Goal: Information Seeking & Learning: Check status

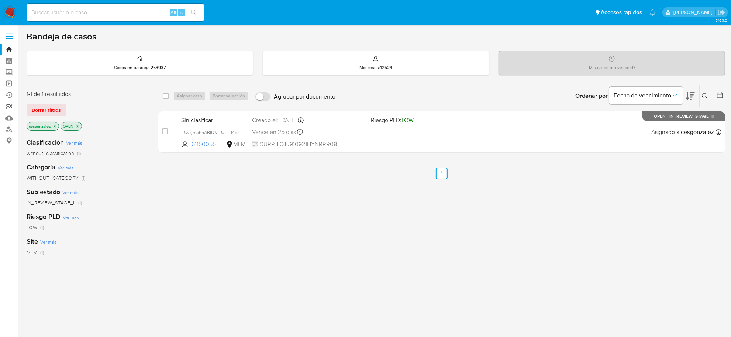
click at [10, 107] on link "Reportes" at bounding box center [44, 106] width 88 height 11
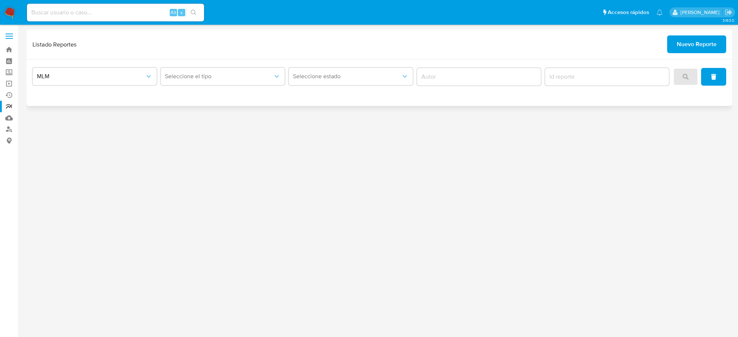
click at [672, 45] on button "Nuevo Reporte" at bounding box center [696, 44] width 59 height 18
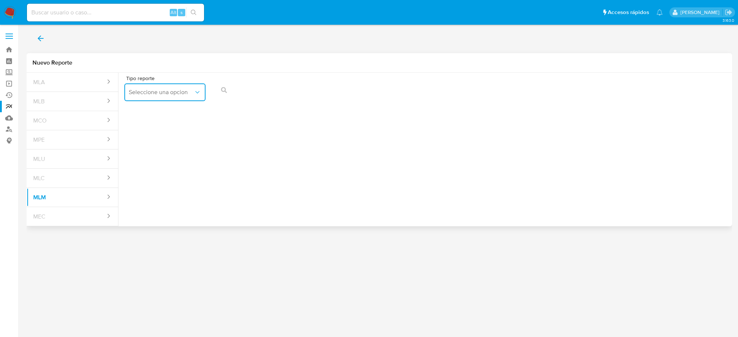
click at [203, 94] on button "Seleccione una opcion" at bounding box center [164, 92] width 81 height 18
click at [193, 111] on div "IFPE 24 HORAS" at bounding box center [163, 112] width 68 height 18
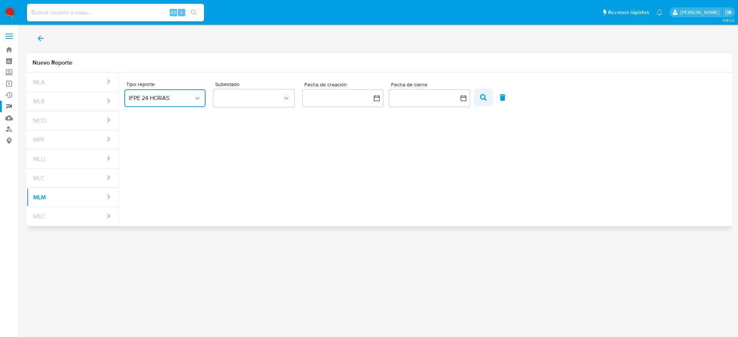
click at [478, 99] on button "button" at bounding box center [483, 98] width 19 height 18
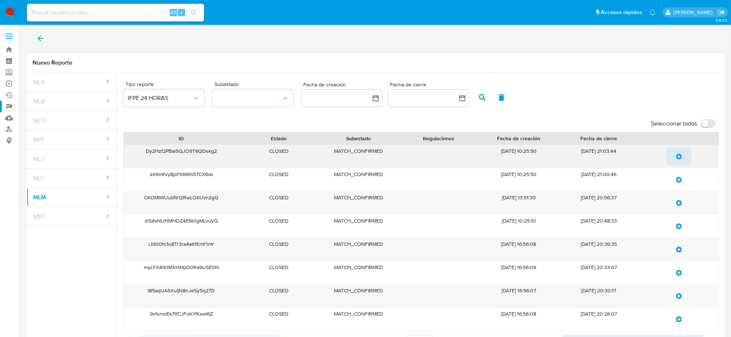
click at [679, 157] on icon "update-list" at bounding box center [679, 156] width 6 height 6
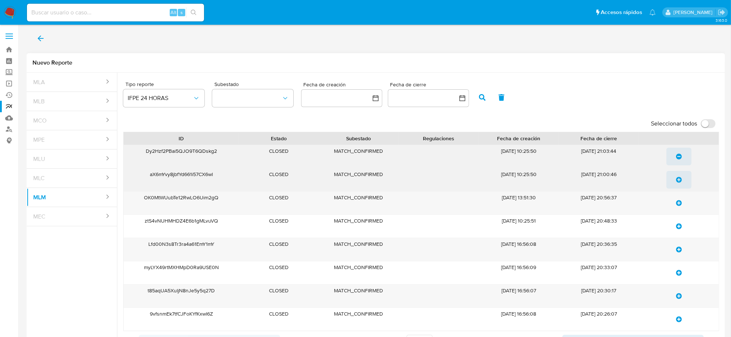
click at [678, 182] on icon "update-list" at bounding box center [679, 180] width 6 height 6
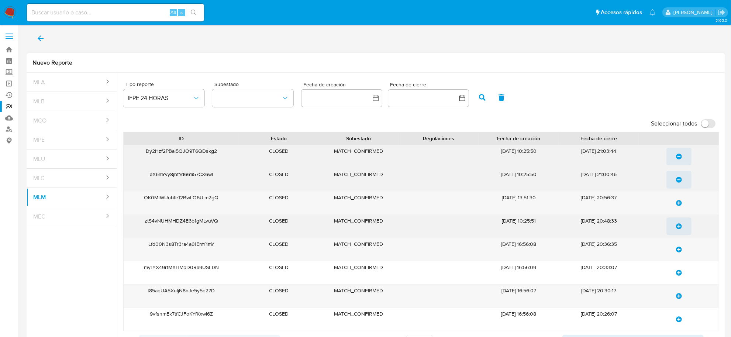
click at [679, 225] on icon "update-list" at bounding box center [679, 226] width 6 height 6
click at [679, 251] on icon "update-list" at bounding box center [679, 249] width 6 height 6
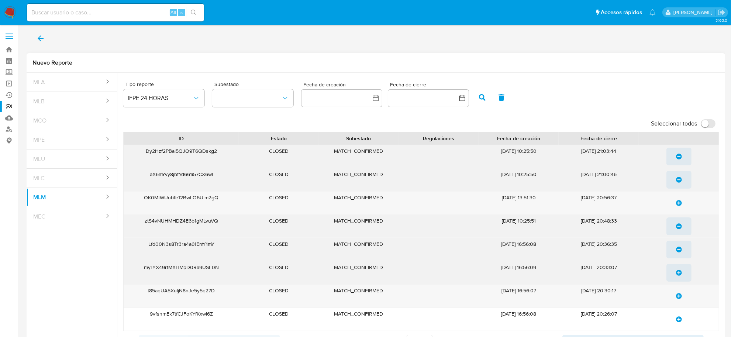
click at [678, 273] on icon "update-list" at bounding box center [679, 273] width 6 height 6
click at [678, 297] on icon "update-list" at bounding box center [679, 296] width 6 height 6
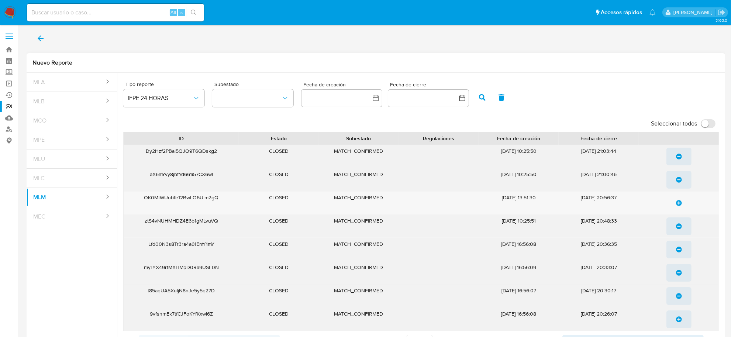
click at [678, 318] on icon "update-list" at bounding box center [679, 319] width 6 height 6
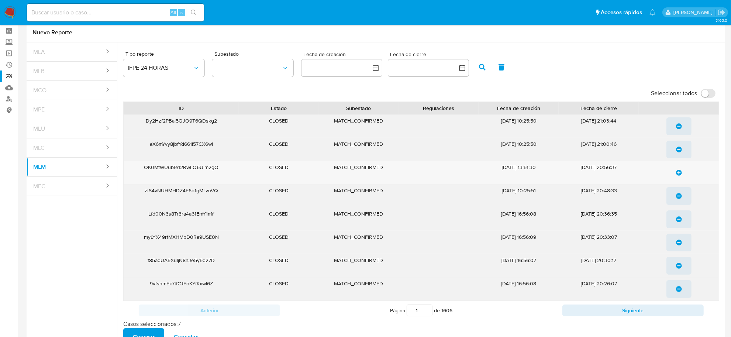
scroll to position [46, 0]
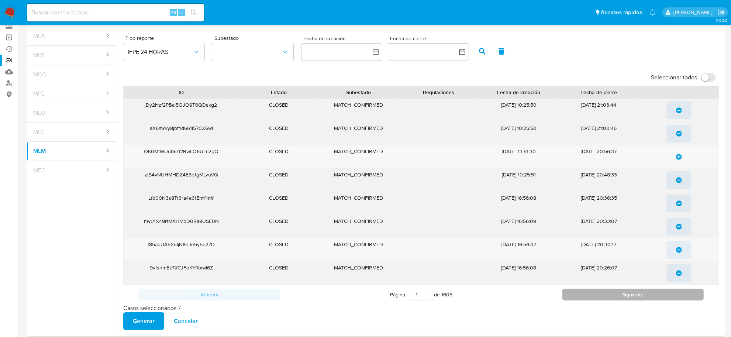
click at [636, 296] on button "Siguiente" at bounding box center [632, 295] width 141 height 12
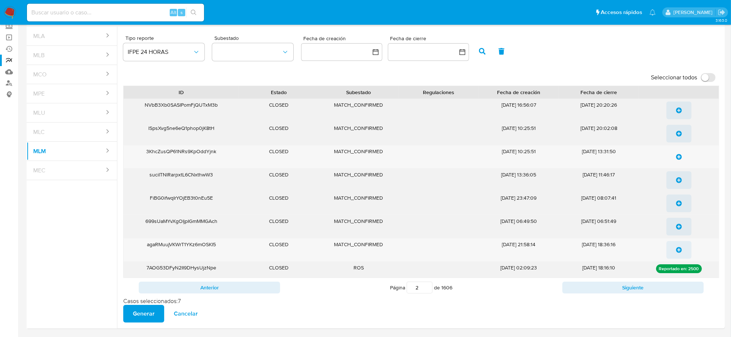
click at [676, 110] on icon "update-list" at bounding box center [679, 110] width 6 height 6
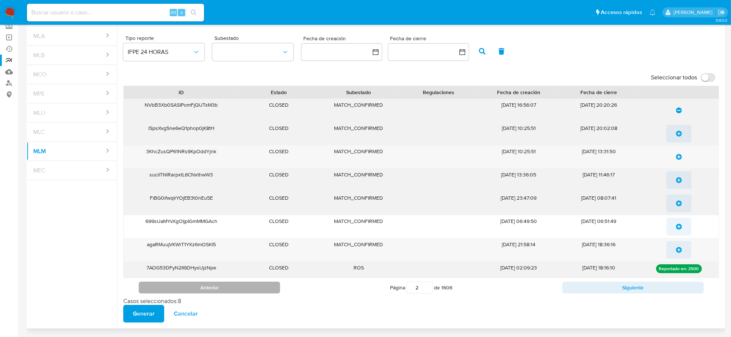
click at [166, 286] on button "Anterior" at bounding box center [209, 288] width 141 height 12
type input "1"
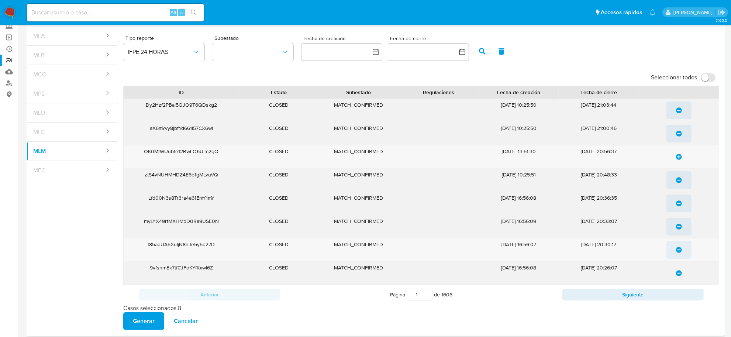
scroll to position [77, 0]
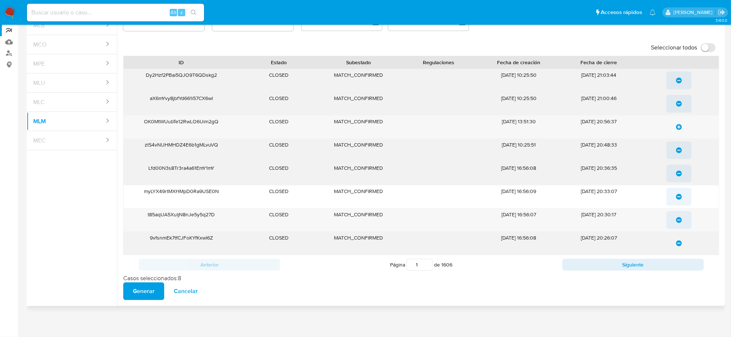
click at [131, 291] on button "Generar" at bounding box center [143, 291] width 41 height 18
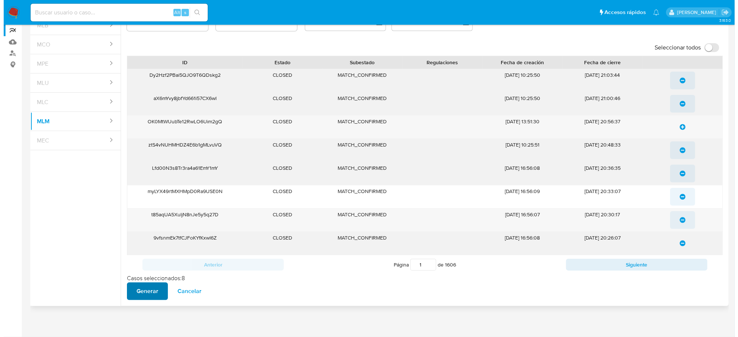
scroll to position [0, 0]
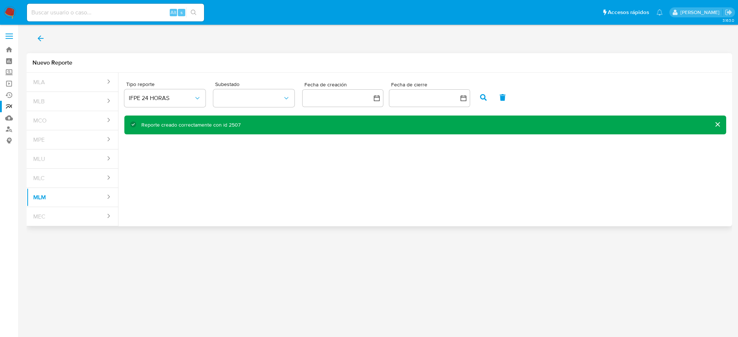
click at [39, 42] on icon "back" at bounding box center [40, 38] width 9 height 9
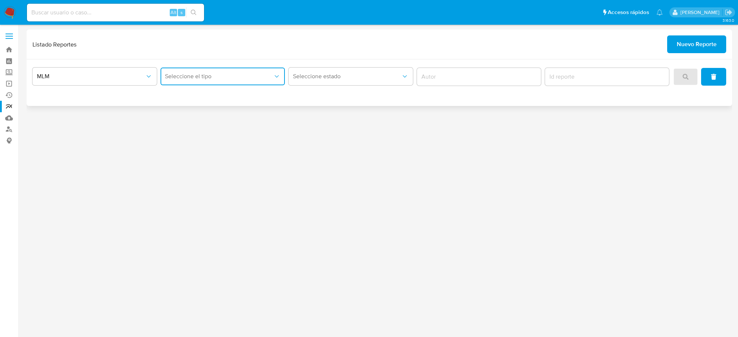
click at [270, 82] on button "Seleccione el tipo" at bounding box center [222, 77] width 124 height 18
click at [230, 98] on div "IFPE 24 HORAS" at bounding box center [220, 96] width 111 height 18
click at [679, 75] on button "search" at bounding box center [685, 77] width 25 height 18
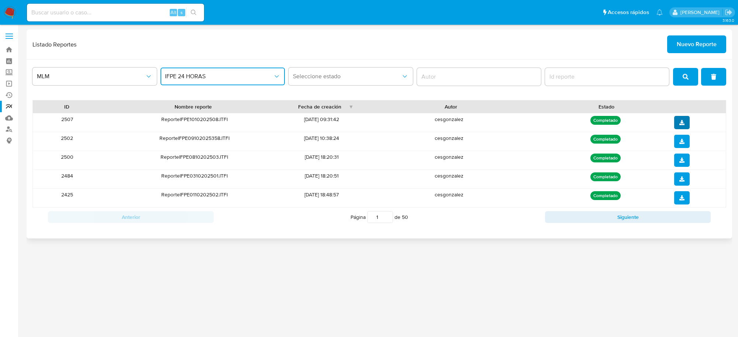
click at [680, 124] on icon "download" at bounding box center [681, 122] width 5 height 5
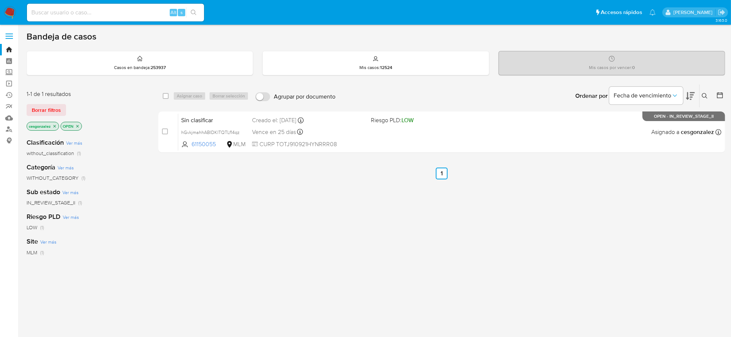
drag, startPoint x: 88, startPoint y: 20, endPoint x: 88, endPoint y: 15, distance: 4.1
click at [88, 19] on div "Alt s" at bounding box center [115, 13] width 177 height 18
click at [88, 15] on input at bounding box center [115, 13] width 177 height 10
paste input "153432293"
type input "153432293"
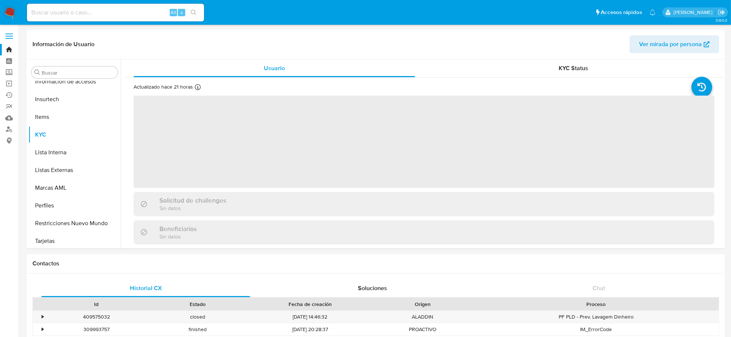
scroll to position [364, 0]
select select "10"
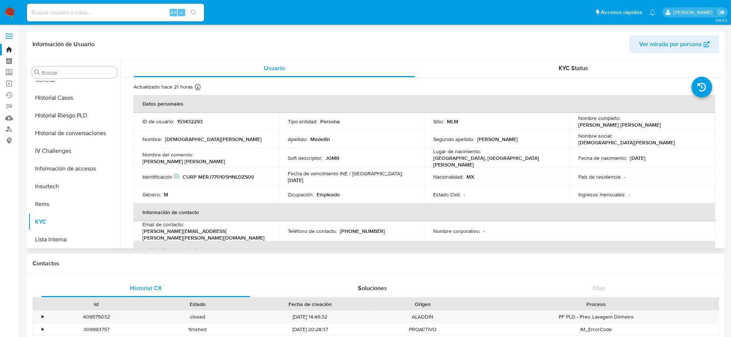
scroll to position [272, 0]
click at [58, 107] on button "Historial Casos" at bounding box center [71, 102] width 86 height 18
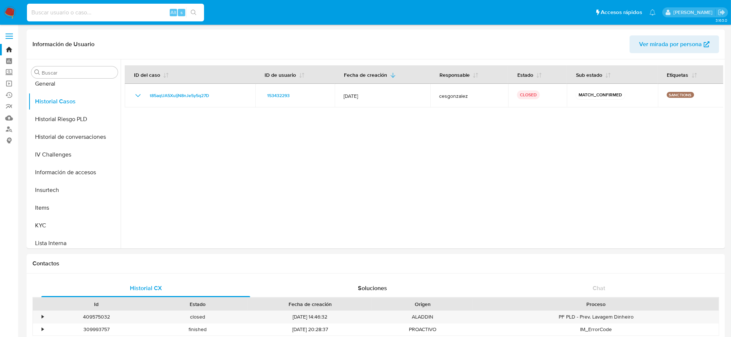
click at [92, 15] on input at bounding box center [115, 13] width 177 height 10
paste input "47813090"
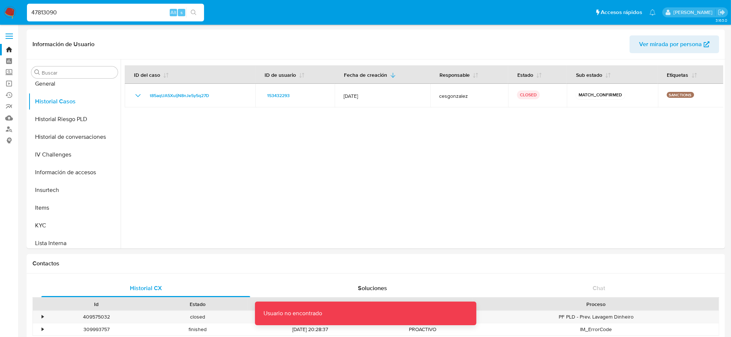
click at [98, 12] on input "47813090" at bounding box center [115, 13] width 177 height 10
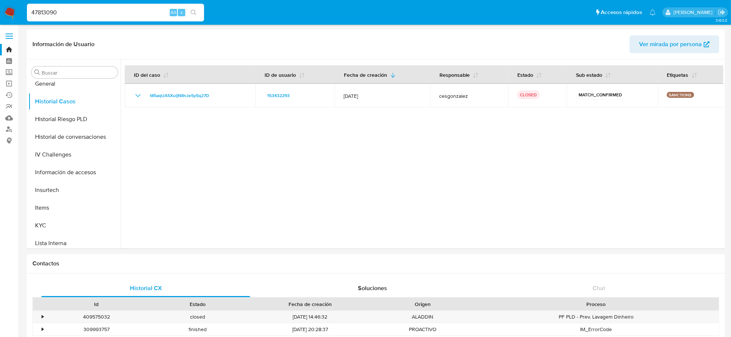
type input "47813090"
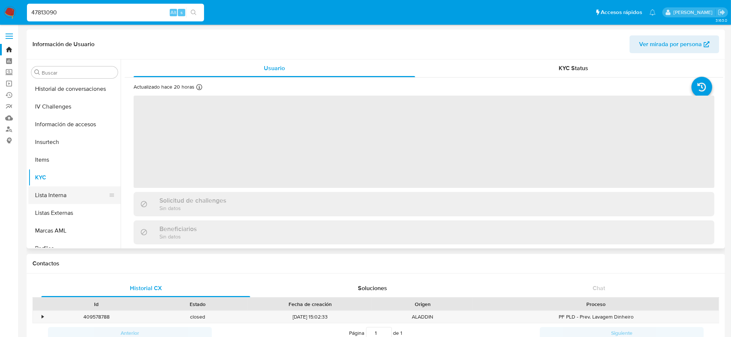
scroll to position [180, 0]
select select "10"
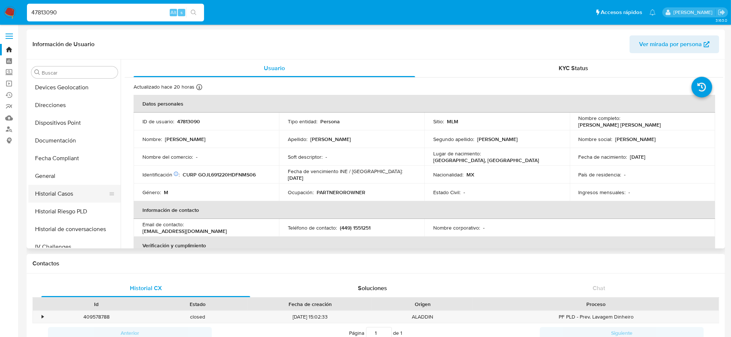
click at [66, 189] on button "Historial Casos" at bounding box center [71, 194] width 86 height 18
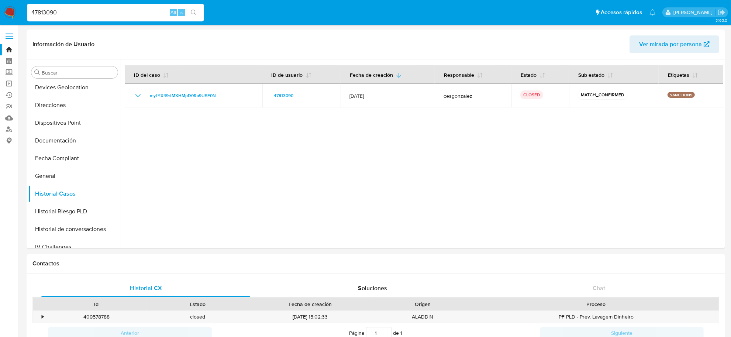
click at [122, 10] on input "47813090" at bounding box center [115, 13] width 177 height 10
paste input "2095738503"
type input "2095738503"
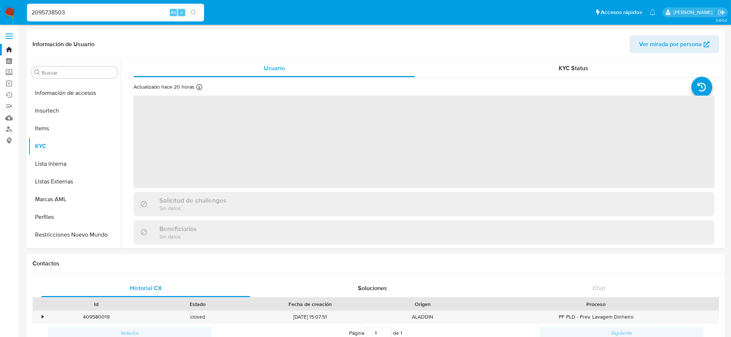
scroll to position [364, 0]
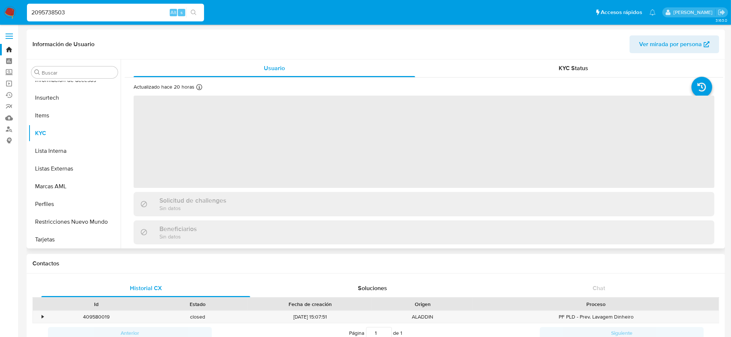
select select "10"
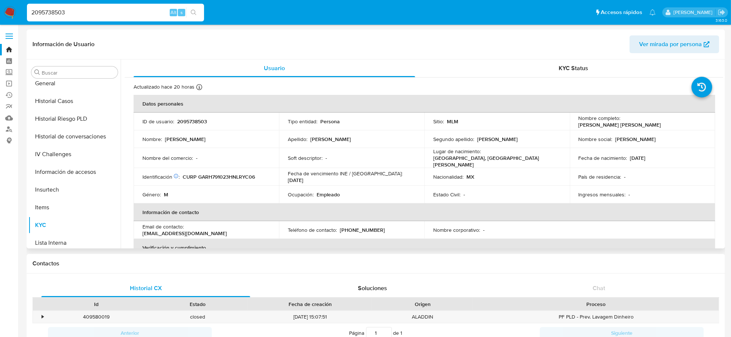
scroll to position [226, 0]
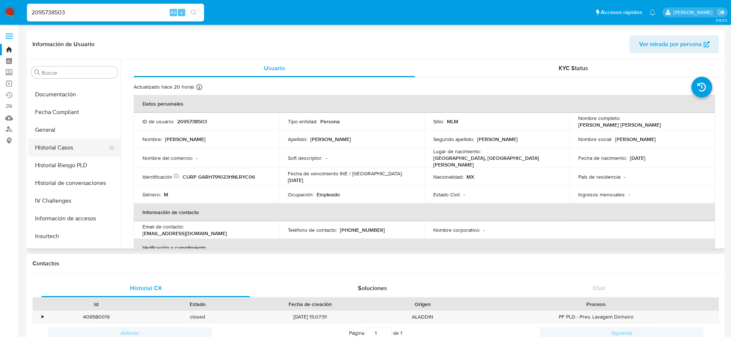
click at [67, 146] on button "Historial Casos" at bounding box center [71, 148] width 86 height 18
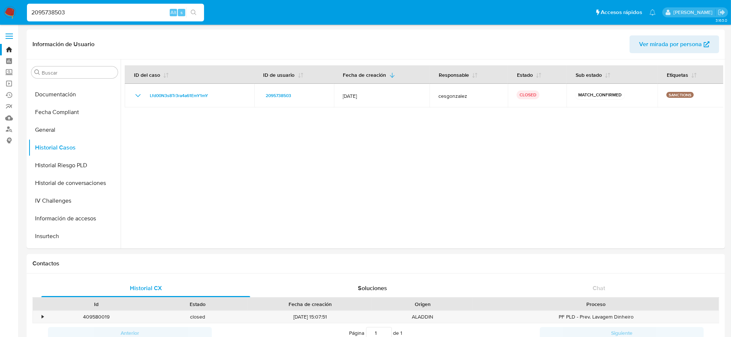
click at [102, 14] on input "2095738503" at bounding box center [115, 13] width 177 height 10
paste input "1362903488"
type input "1362903488"
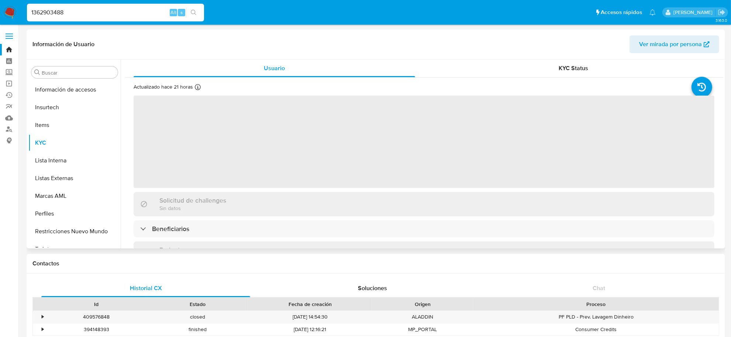
scroll to position [364, 0]
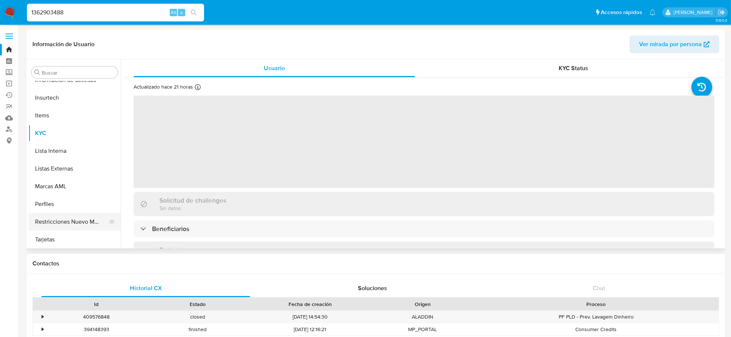
select select "10"
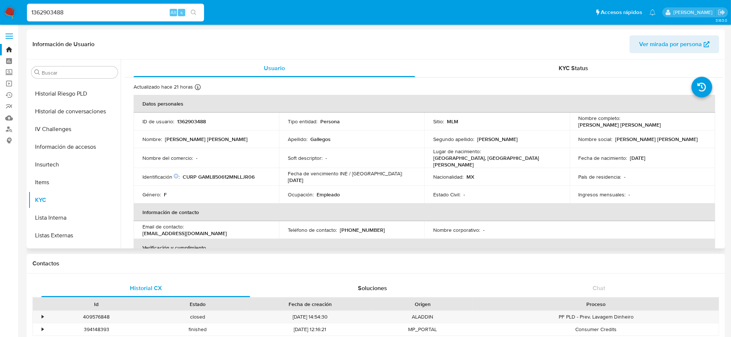
scroll to position [226, 0]
click at [69, 137] on button "General" at bounding box center [71, 130] width 86 height 18
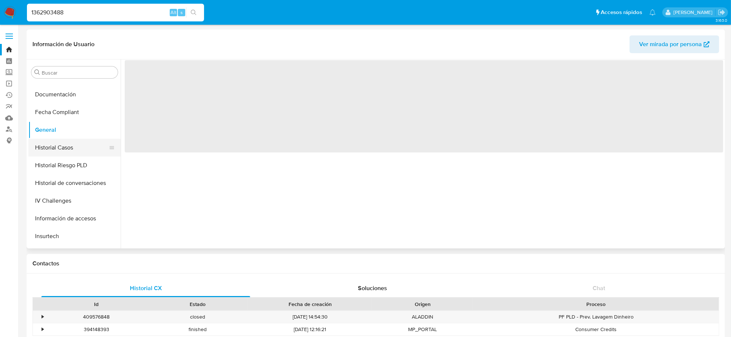
click at [67, 141] on button "Historial Casos" at bounding box center [71, 148] width 86 height 18
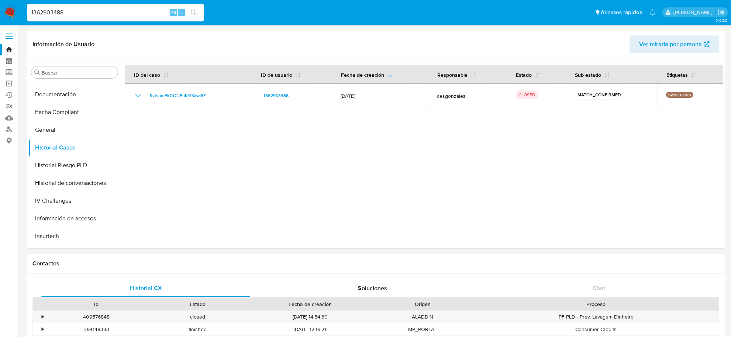
click at [100, 14] on input "1362903488" at bounding box center [115, 13] width 177 height 10
paste input "420641551"
type input "1420641551"
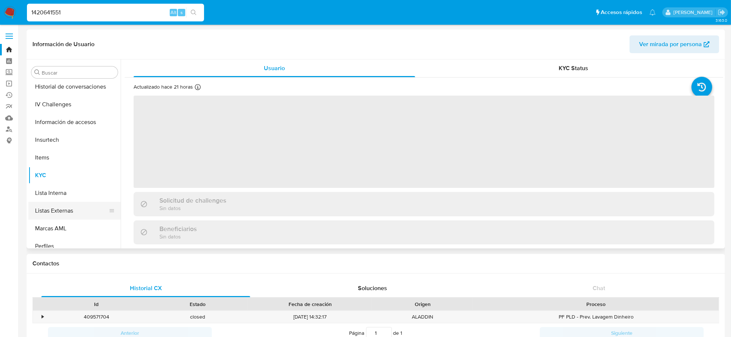
select select "10"
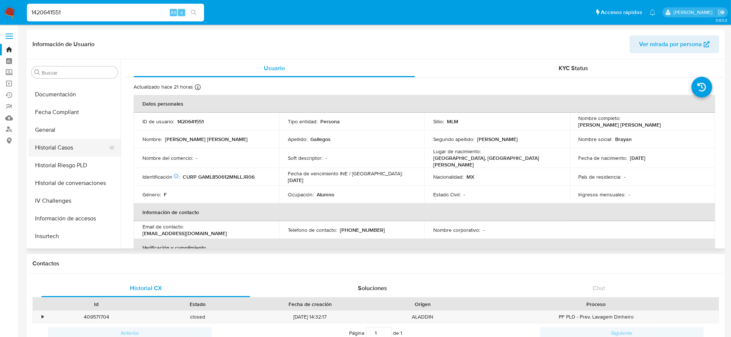
click at [73, 146] on button "Historial Casos" at bounding box center [71, 148] width 86 height 18
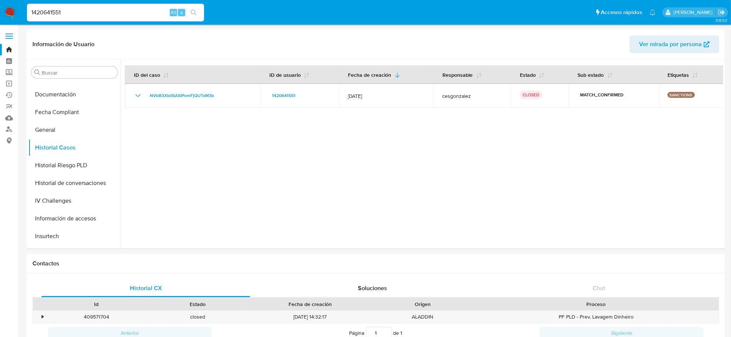
click at [91, 10] on input "1420641551" at bounding box center [115, 13] width 177 height 10
paste input "72241192"
type input "722411921"
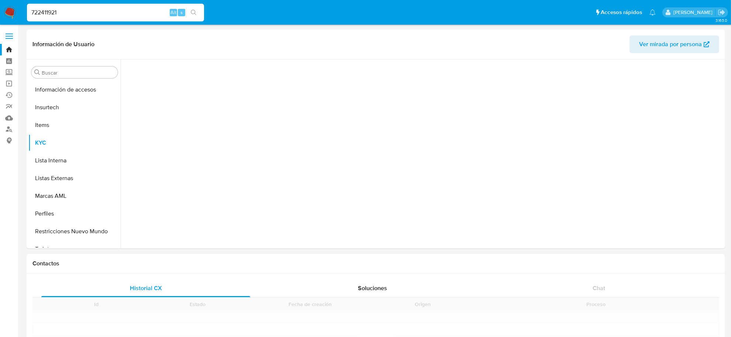
scroll to position [364, 0]
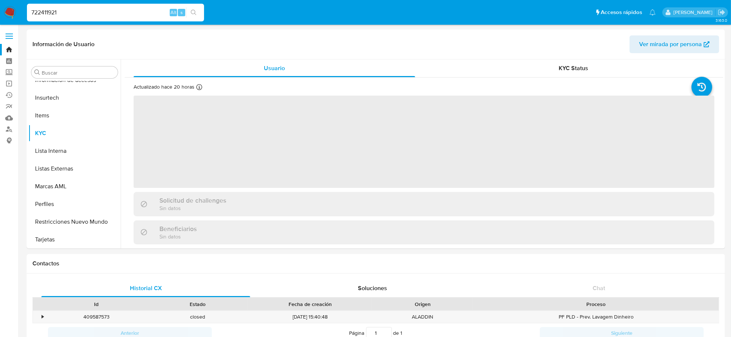
select select "10"
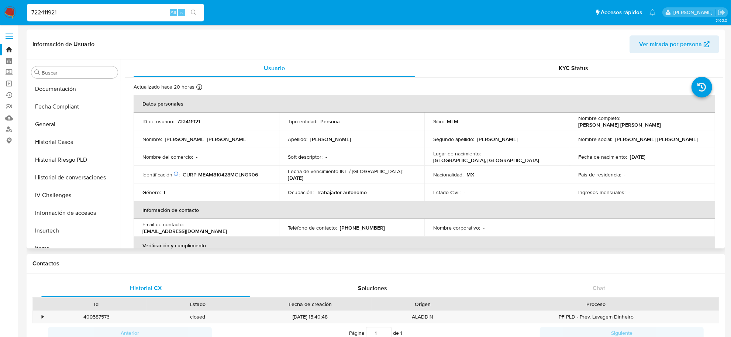
scroll to position [226, 0]
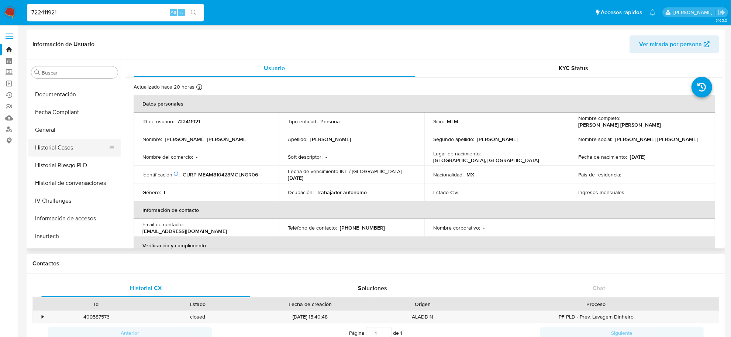
click at [69, 154] on button "Historial Casos" at bounding box center [71, 148] width 86 height 18
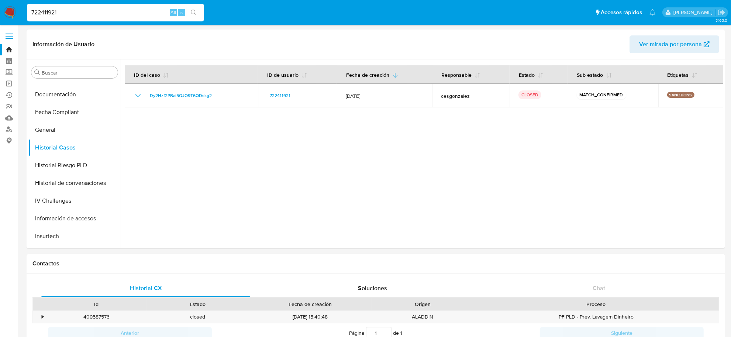
click at [117, 13] on input "722411921" at bounding box center [115, 13] width 177 height 10
paste input "667229136"
type input "667229136"
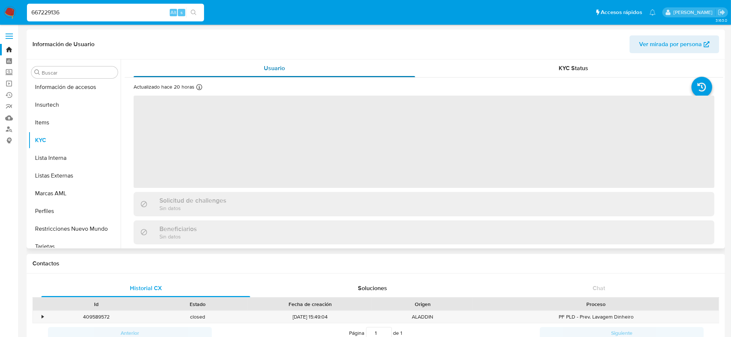
scroll to position [364, 0]
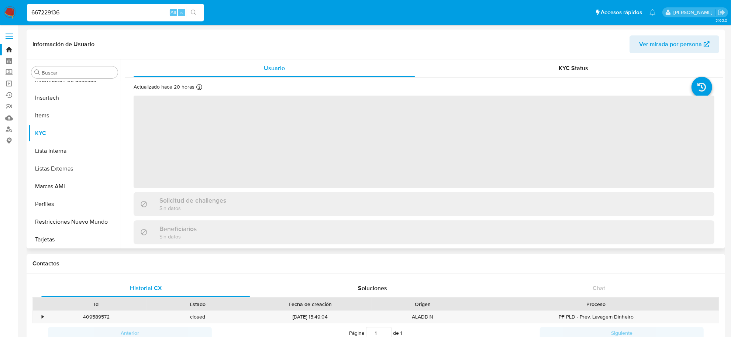
select select "10"
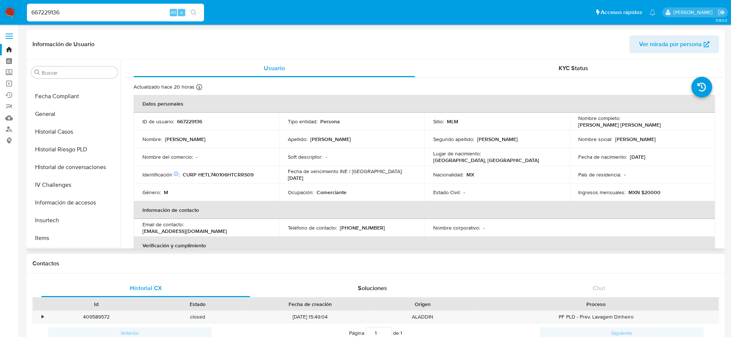
scroll to position [226, 0]
click at [75, 155] on button "Historial Casos" at bounding box center [71, 148] width 86 height 18
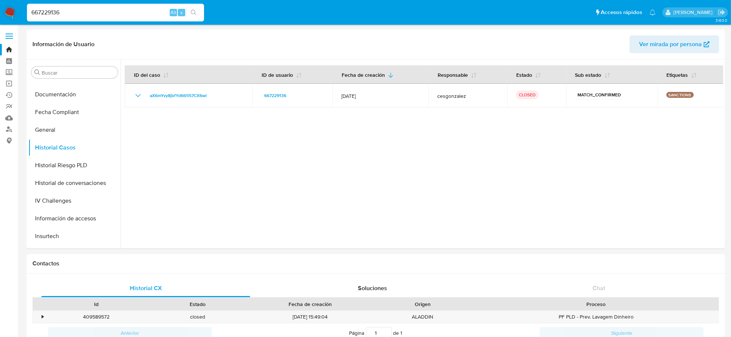
click at [68, 8] on input "667229136" at bounding box center [115, 13] width 177 height 10
paste input "1203147165"
type input "1203147165"
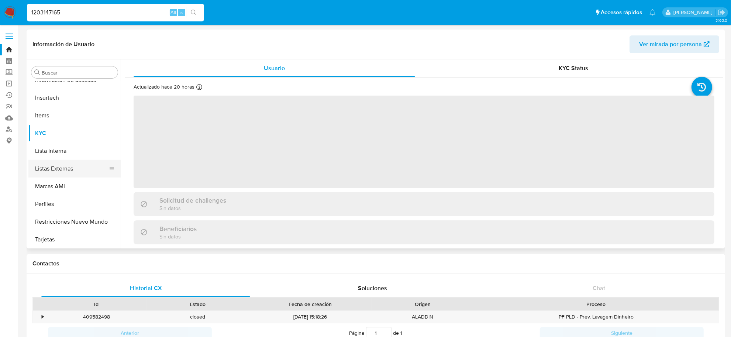
scroll to position [226, 0]
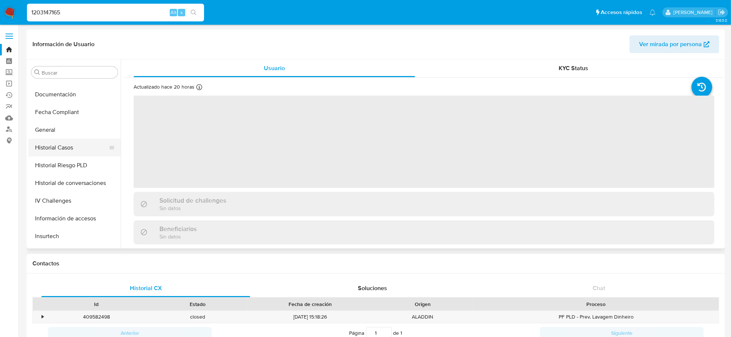
select select "10"
click at [67, 144] on button "Historial Casos" at bounding box center [71, 148] width 86 height 18
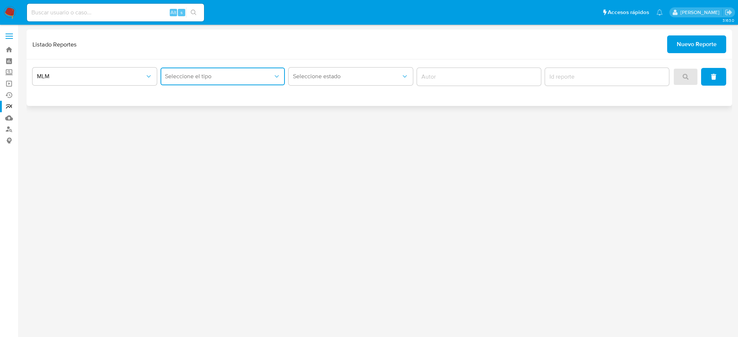
click at [282, 80] on button "Seleccione el tipo" at bounding box center [222, 77] width 124 height 18
click at [259, 95] on div "IFPE 24 HORAS" at bounding box center [220, 96] width 111 height 18
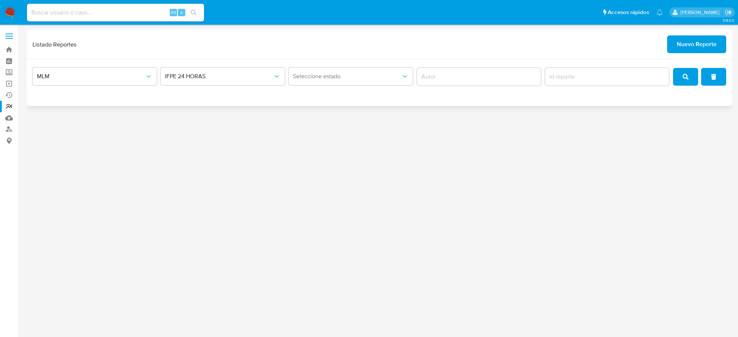
click at [10, 13] on img at bounding box center [10, 12] width 13 height 13
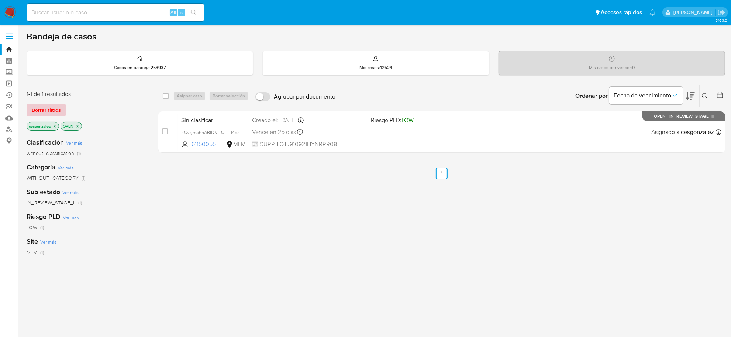
click at [44, 106] on span "Borrar filtros" at bounding box center [46, 110] width 29 height 10
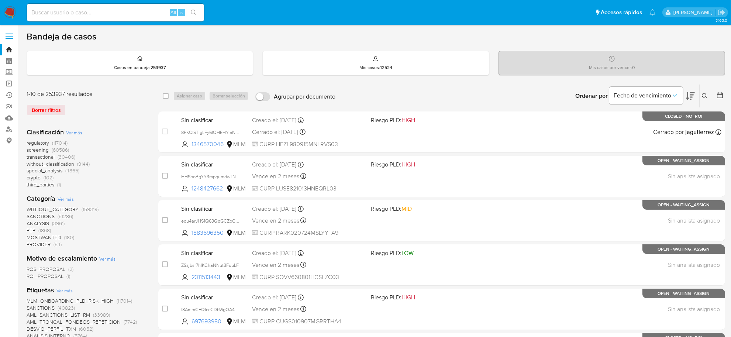
click at [36, 148] on span "screening" at bounding box center [38, 149] width 22 height 7
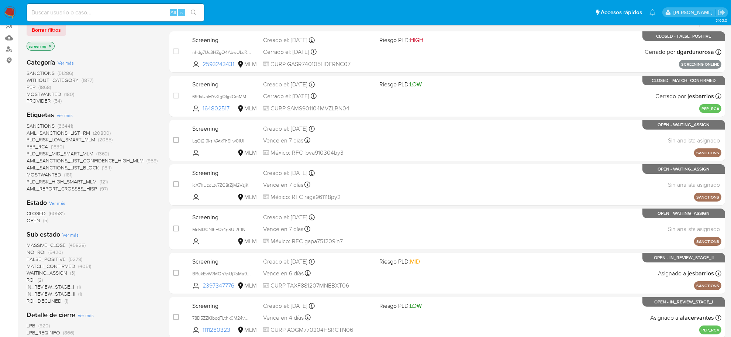
scroll to position [92, 0]
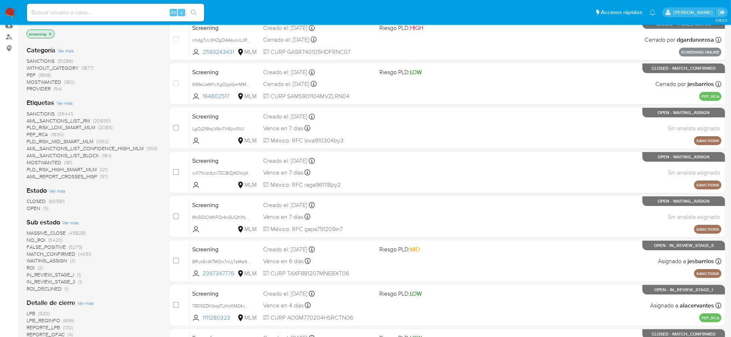
click at [40, 208] on span "OPEN (5)" at bounding box center [38, 208] width 22 height 7
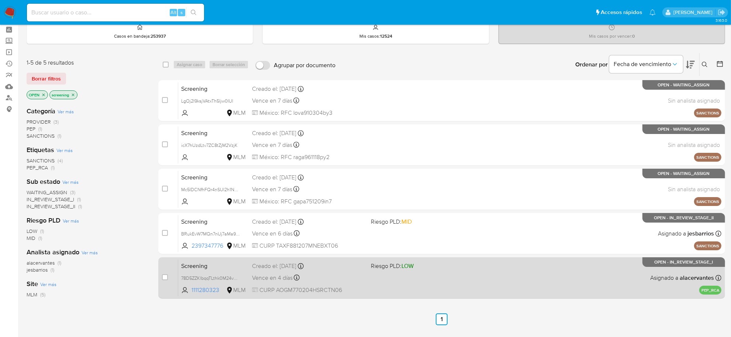
scroll to position [46, 0]
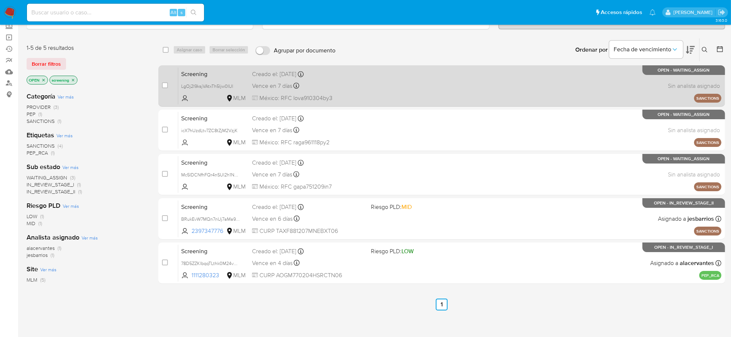
click at [355, 85] on div "Vence en 7 días Vence el 17/10/2025 05:44:52" at bounding box center [308, 86] width 113 height 10
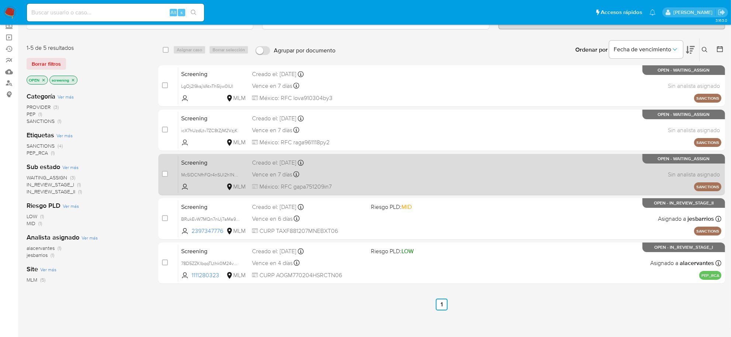
click at [289, 180] on div "Screening Mc5IDCNfhFQr4nSUl2h1N3Hx MLM Creado el: 05/10/2025 Creado el: 05/10/2…" at bounding box center [449, 174] width 543 height 37
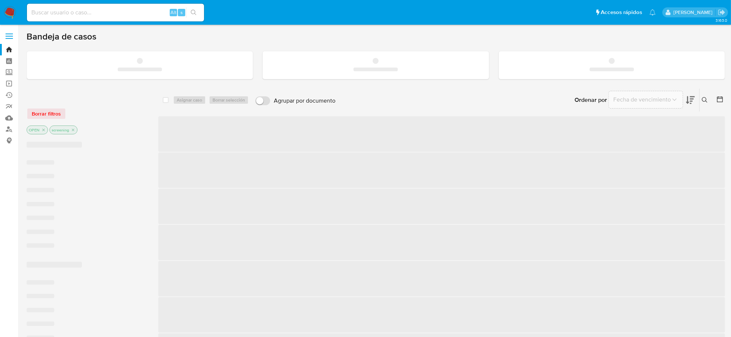
click at [81, 10] on input at bounding box center [115, 13] width 177 height 10
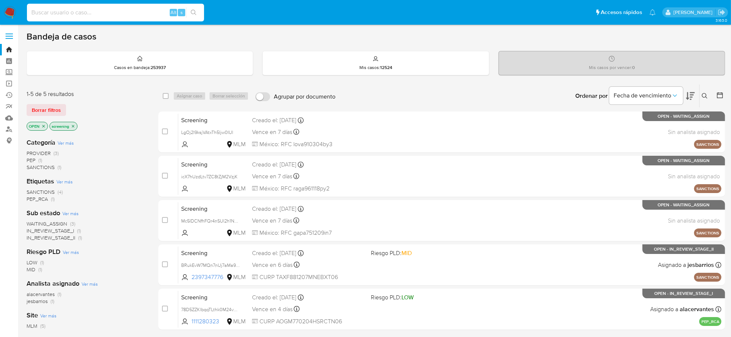
paste input "821631463"
type input "821631463"
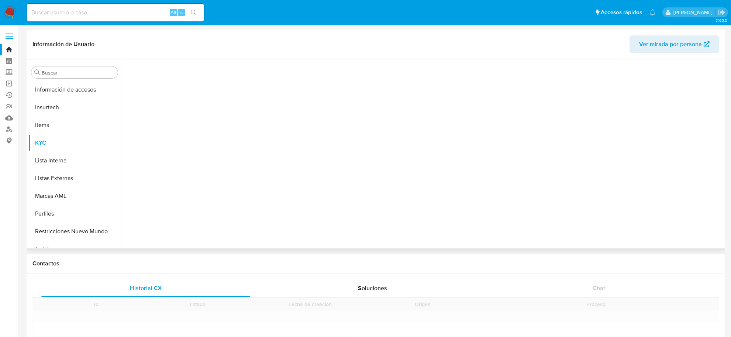
scroll to position [364, 0]
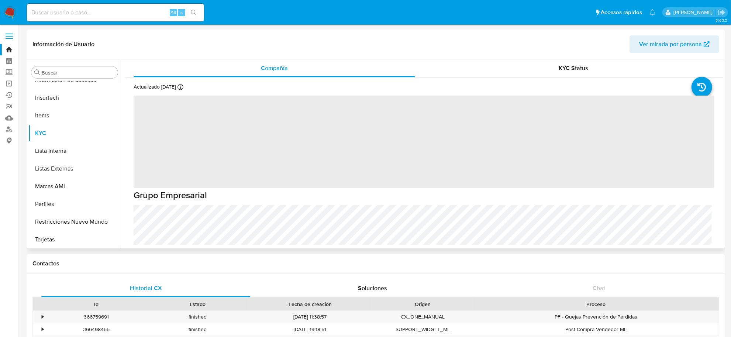
select select "10"
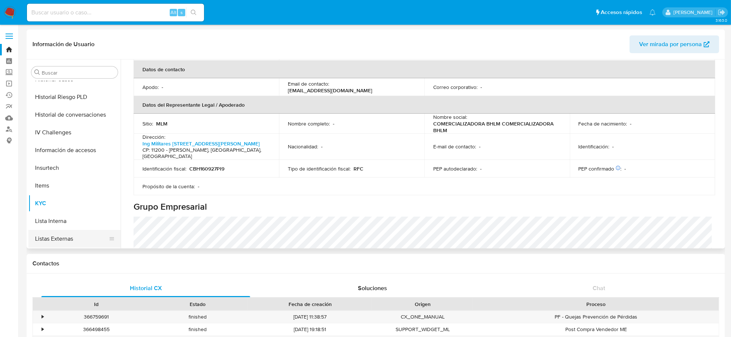
scroll to position [180, 0]
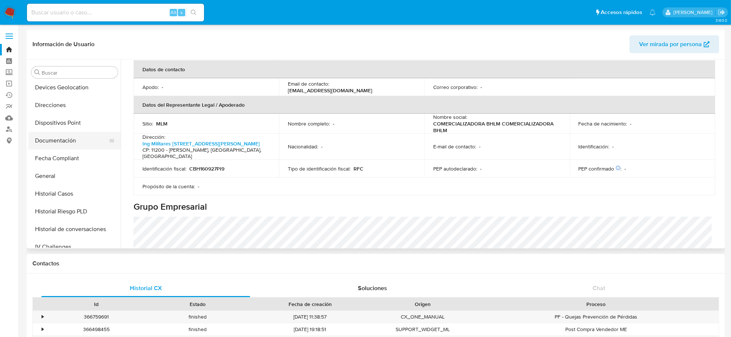
click at [71, 143] on button "Documentación" at bounding box center [71, 141] width 86 height 18
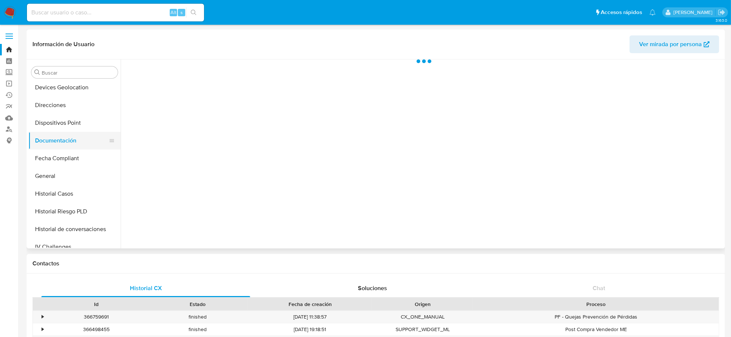
scroll to position [0, 0]
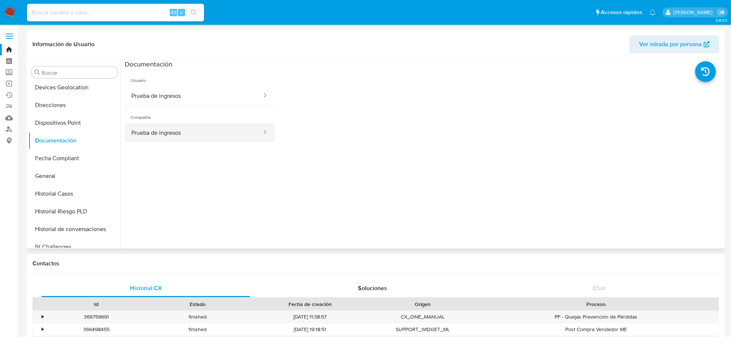
click at [167, 132] on button "Prueba de ingresos" at bounding box center [194, 132] width 138 height 19
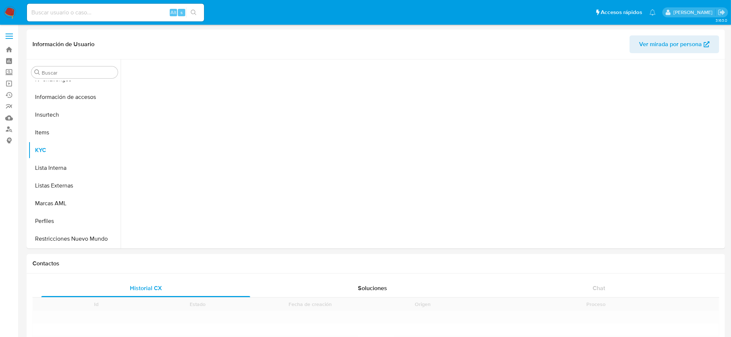
click at [73, 12] on input at bounding box center [115, 13] width 177 height 10
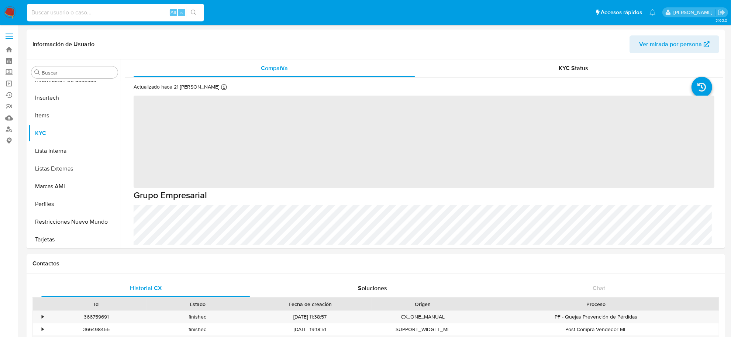
paste input "[EMAIL_ADDRESS][DOMAIN_NAME]"
type input "[EMAIL_ADDRESS][DOMAIN_NAME]"
select select "10"
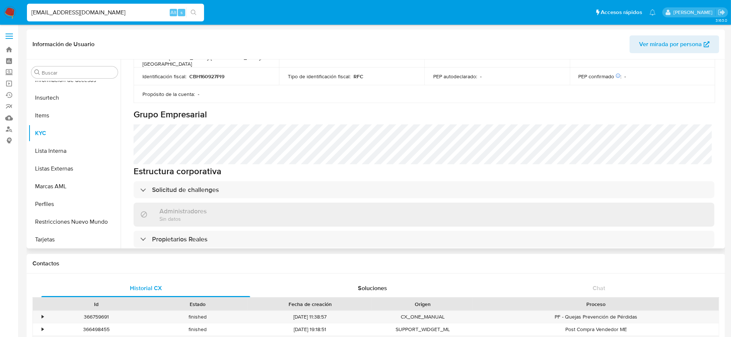
scroll to position [323, 0]
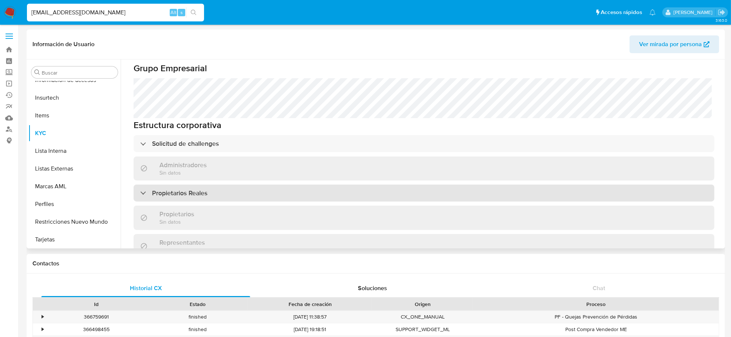
click at [216, 184] on div "Propietarios Reales" at bounding box center [424, 192] width 581 height 17
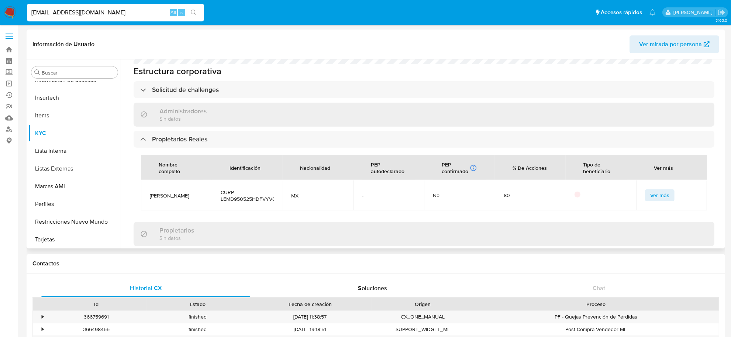
scroll to position [369, 0]
